Goal: Task Accomplishment & Management: Complete application form

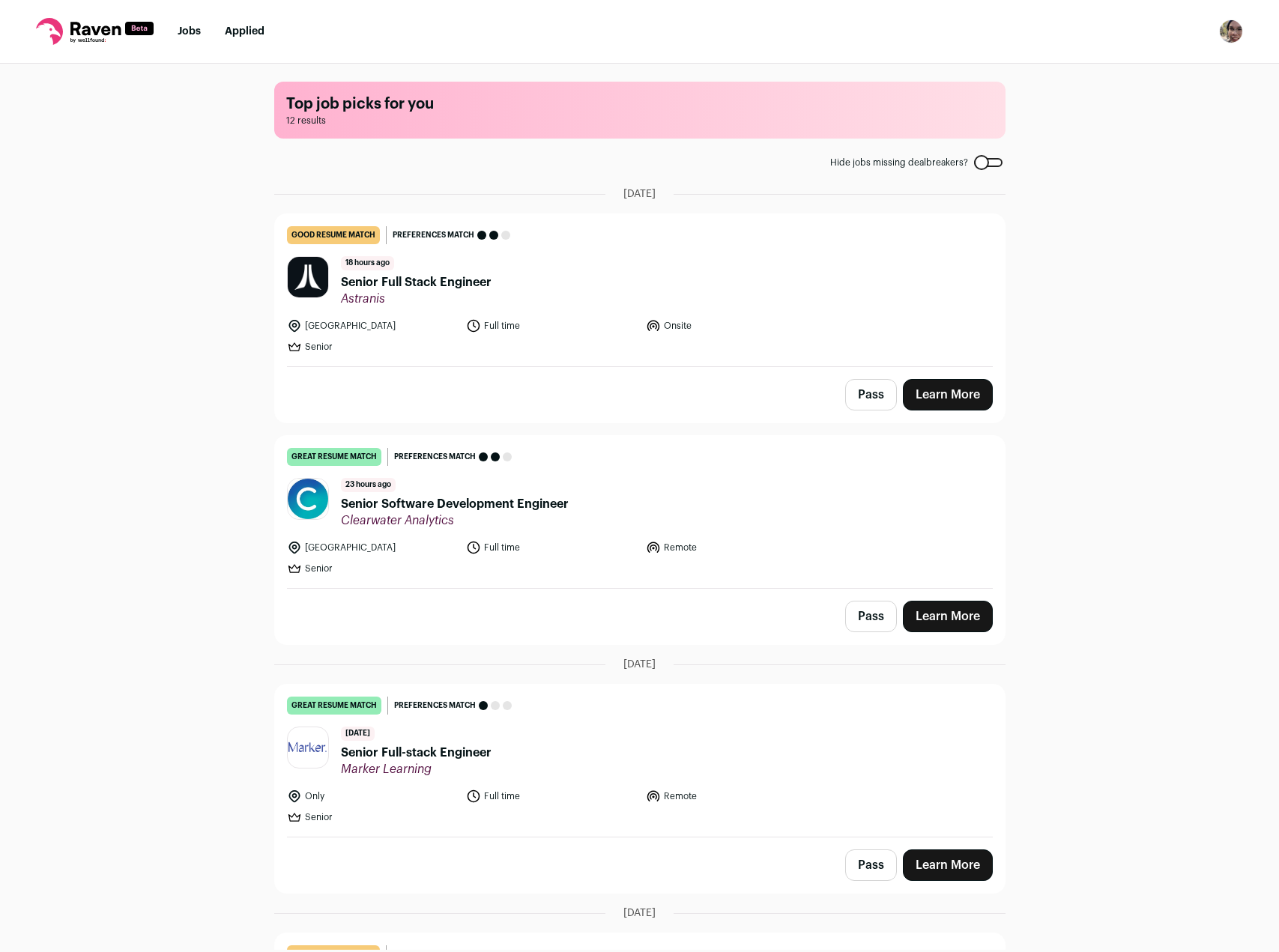
click at [949, 605] on link "Learn More" at bounding box center [948, 616] width 90 height 31
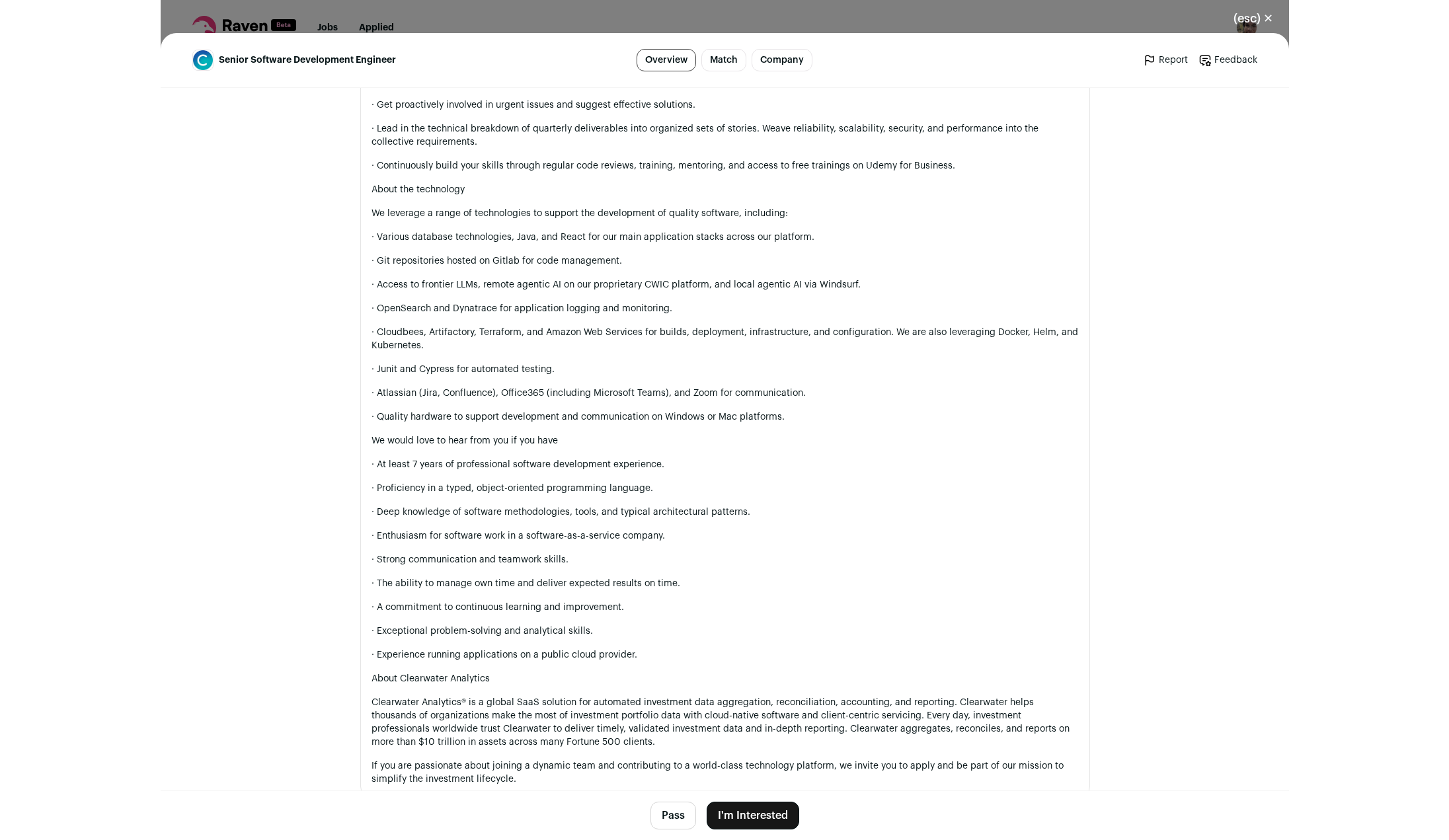
scroll to position [925, 0]
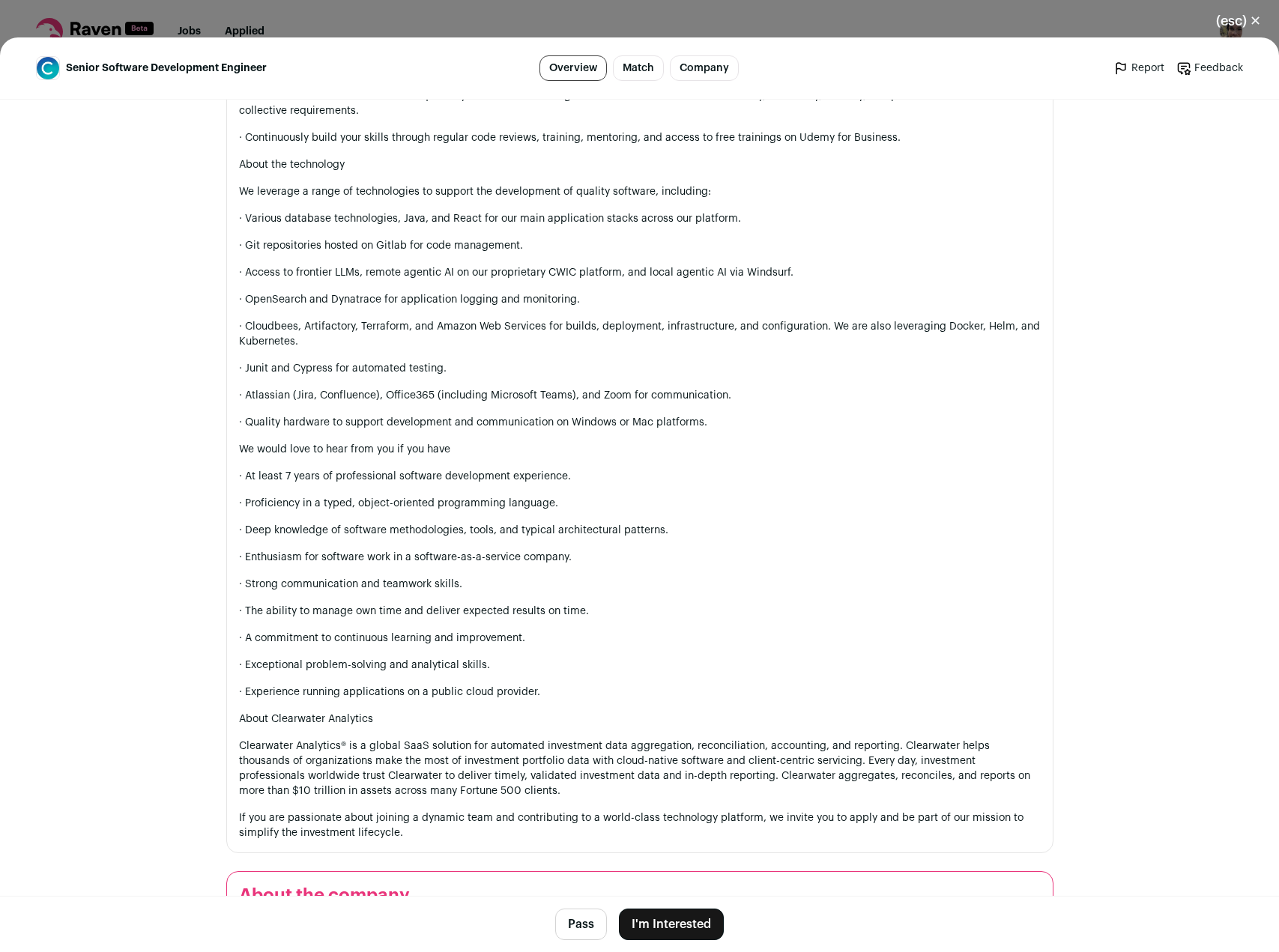
click at [662, 928] on button "I'm Interested" at bounding box center [671, 924] width 105 height 31
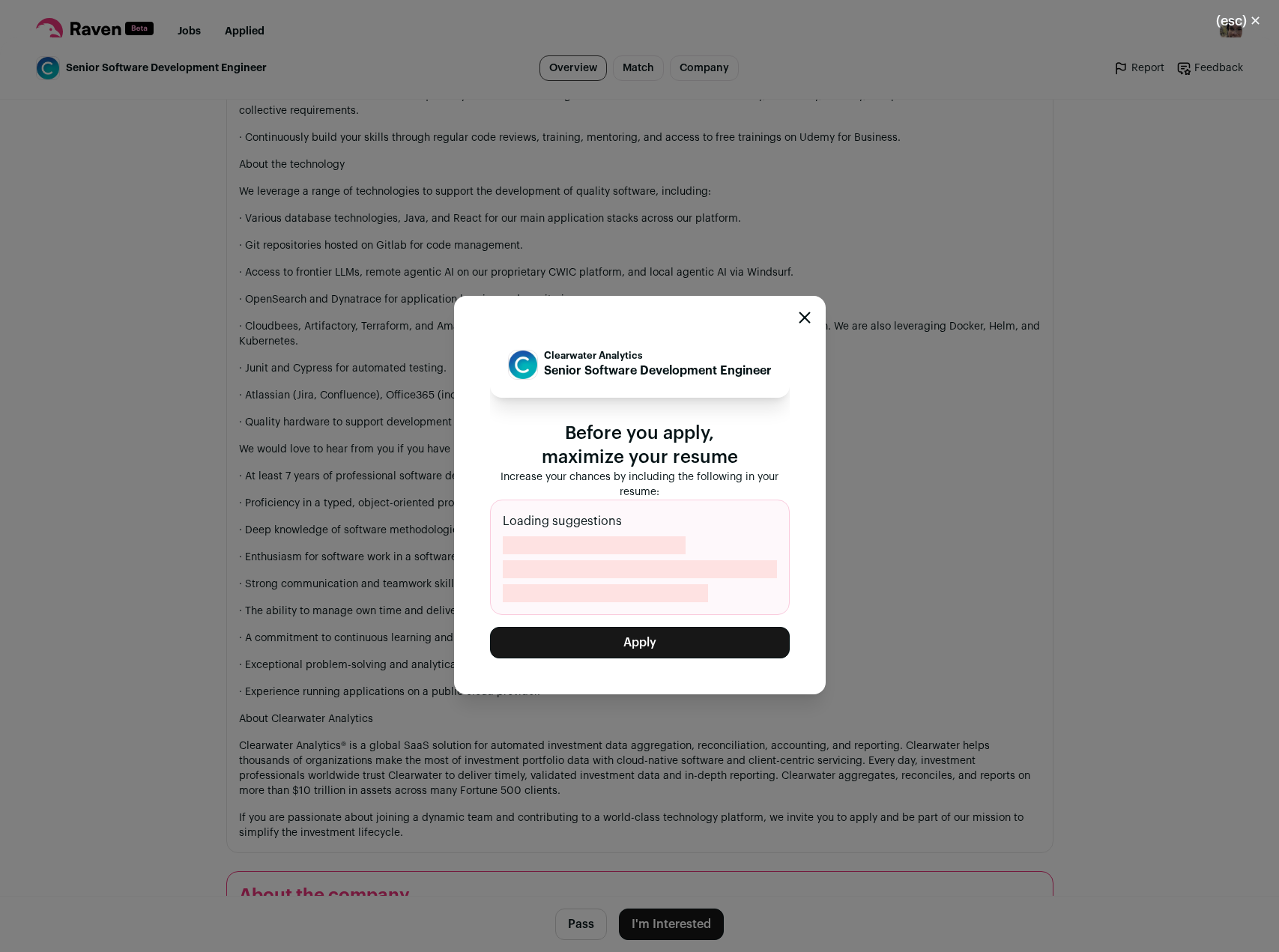
click at [683, 658] on button "Apply" at bounding box center [640, 642] width 300 height 31
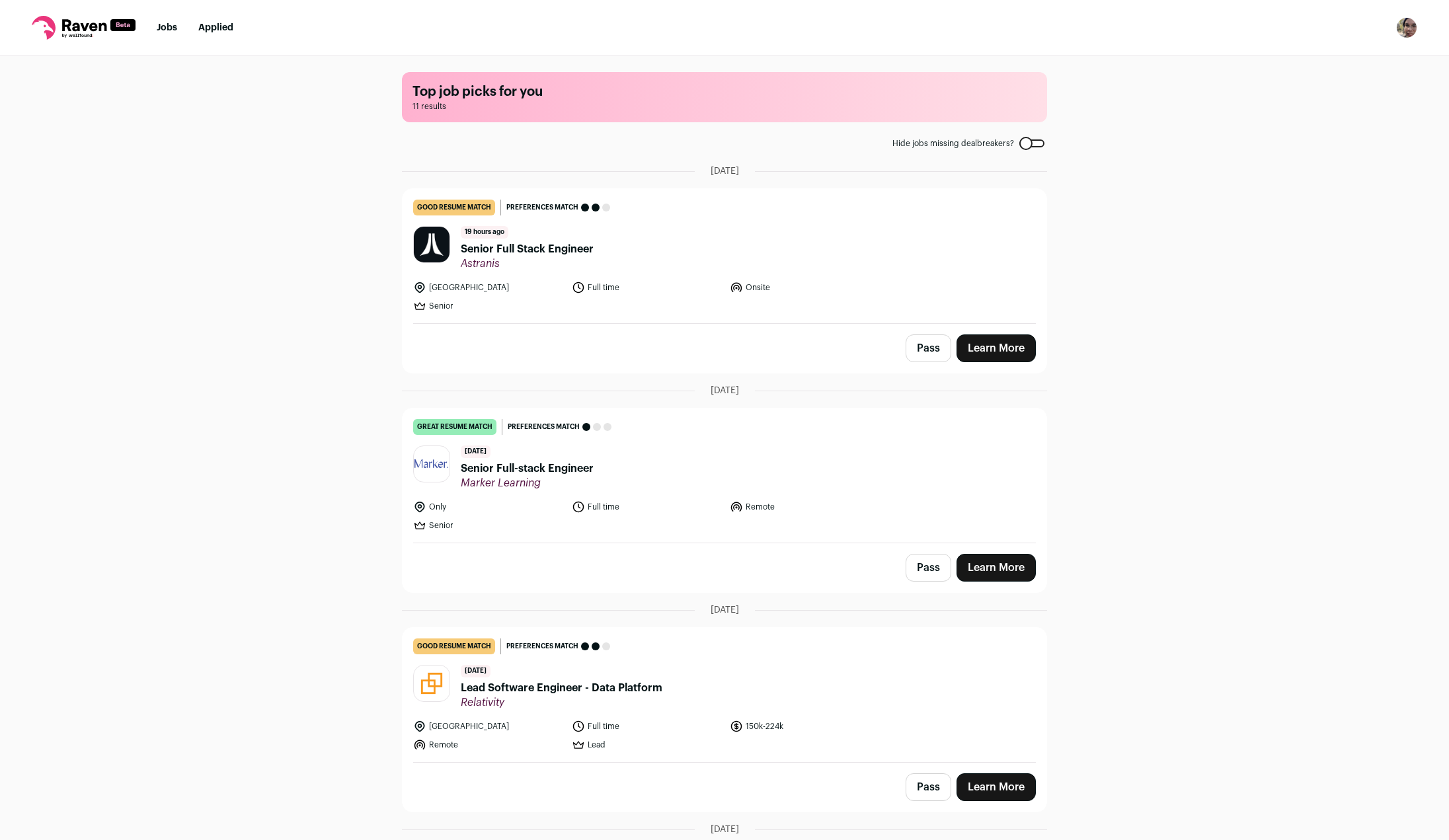
drag, startPoint x: 210, startPoint y: 34, endPoint x: 219, endPoint y: 36, distance: 9.2
click at [210, 32] on nav "Jobs Applied Settings Notifications Preferences Resume FAQs Logout" at bounding box center [724, 28] width 1449 height 56
click at [218, 23] on link "Applied" at bounding box center [215, 28] width 35 height 9
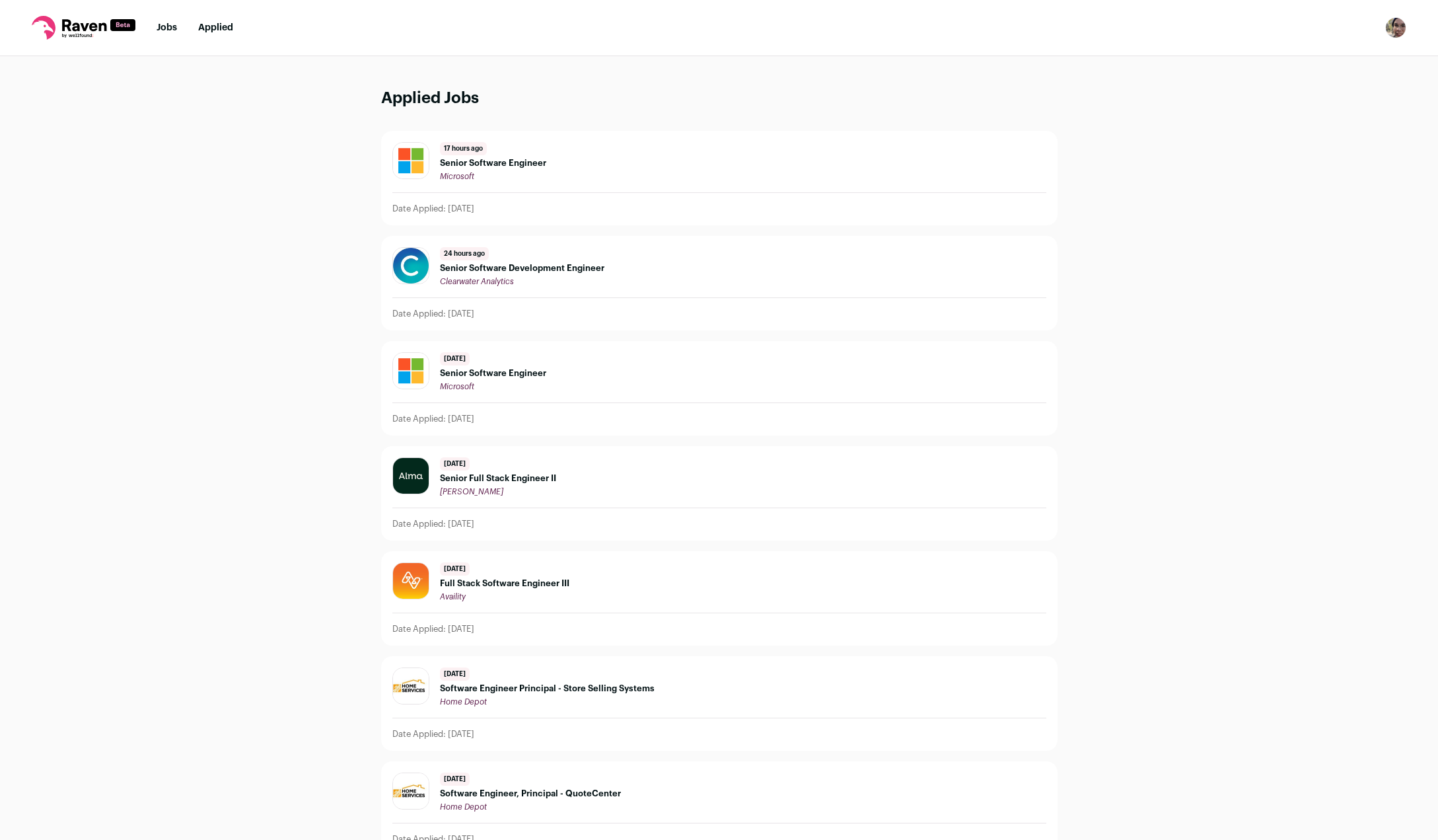
click at [497, 272] on span "Senior Software Development Engineer" at bounding box center [522, 268] width 164 height 11
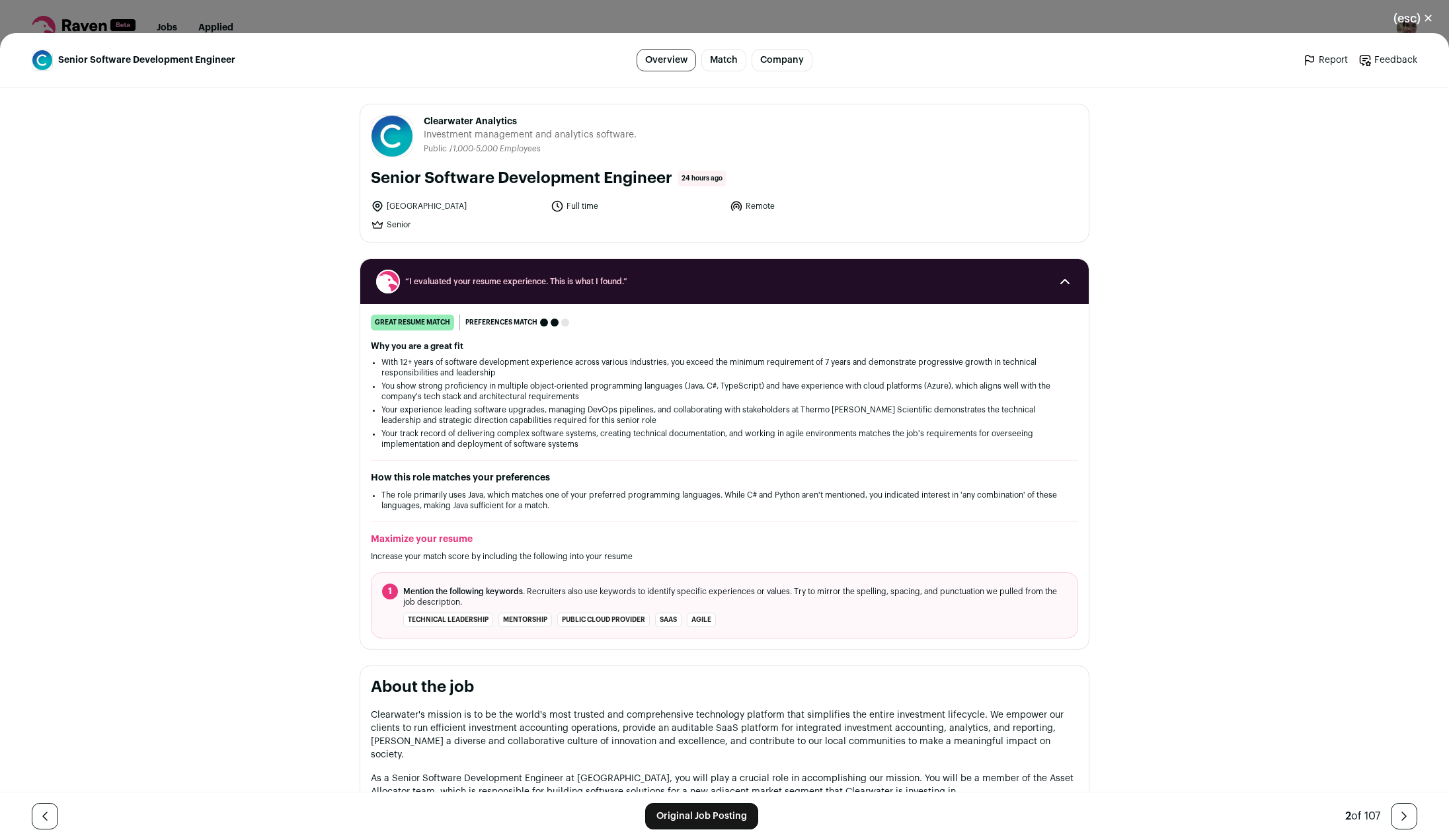
click at [681, 817] on link "Original Job Posting" at bounding box center [702, 816] width 113 height 27
